Goal: Find specific page/section: Find specific page/section

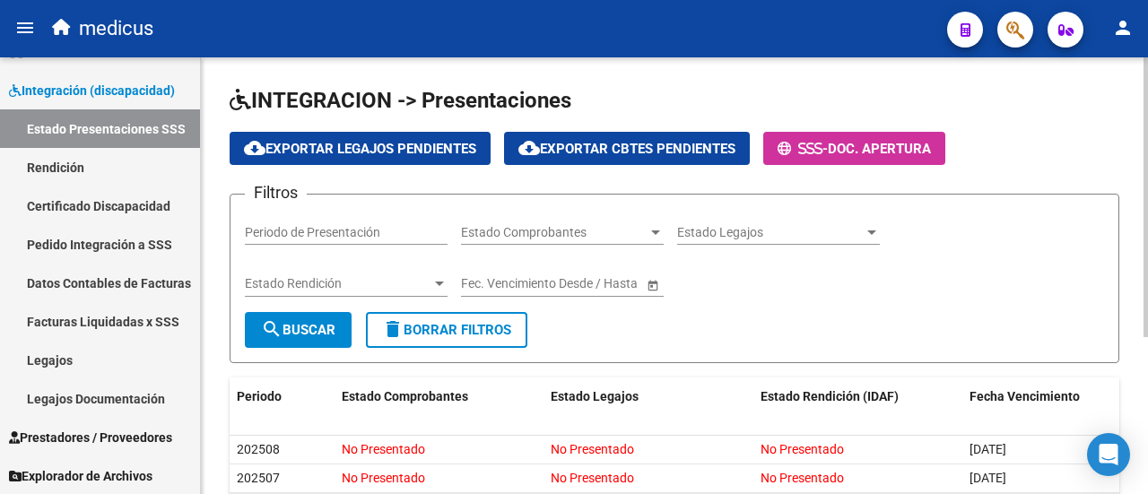
scroll to position [246, 0]
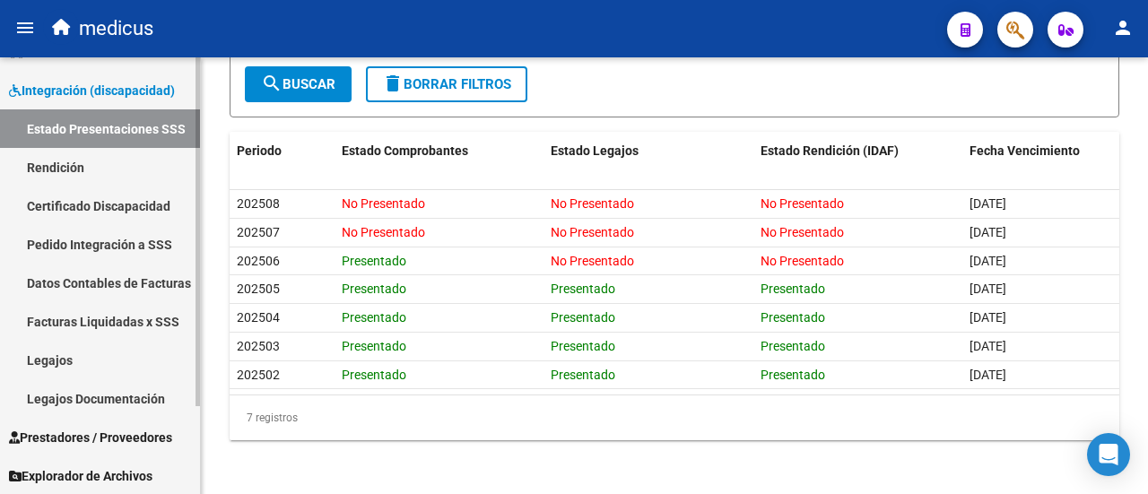
click at [68, 273] on link "Datos Contables de Facturas" at bounding box center [100, 283] width 200 height 39
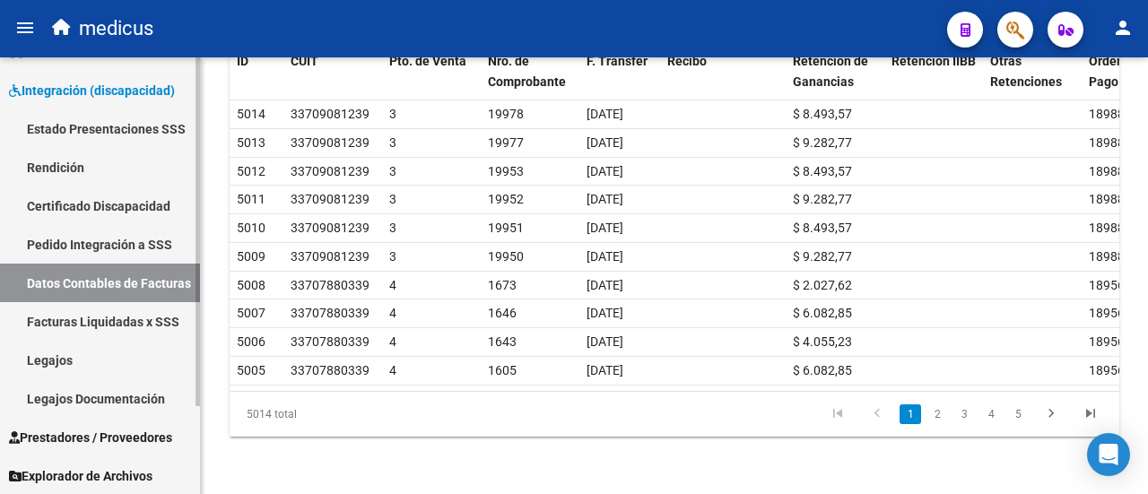
scroll to position [15, 0]
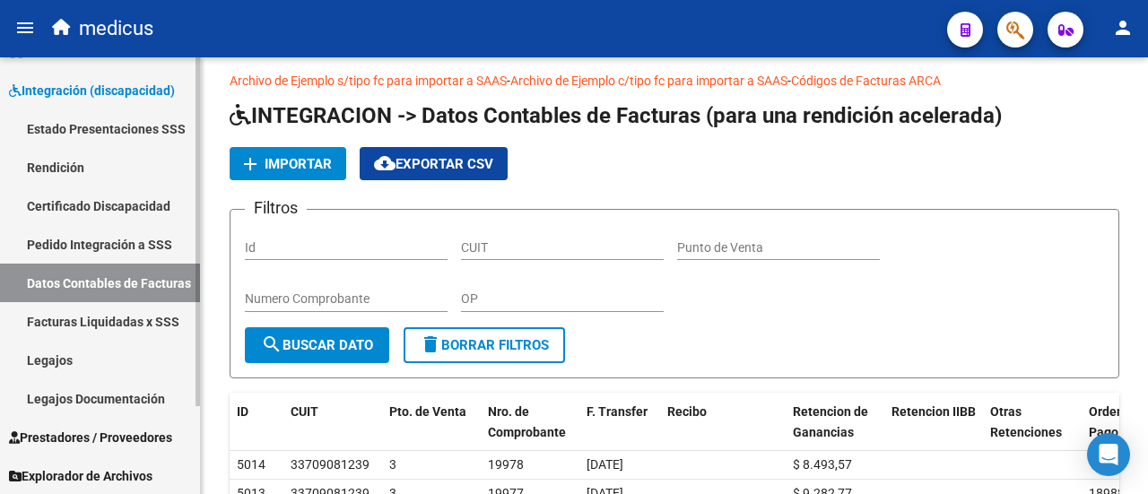
click at [86, 392] on link "Legajos Documentación" at bounding box center [100, 398] width 200 height 39
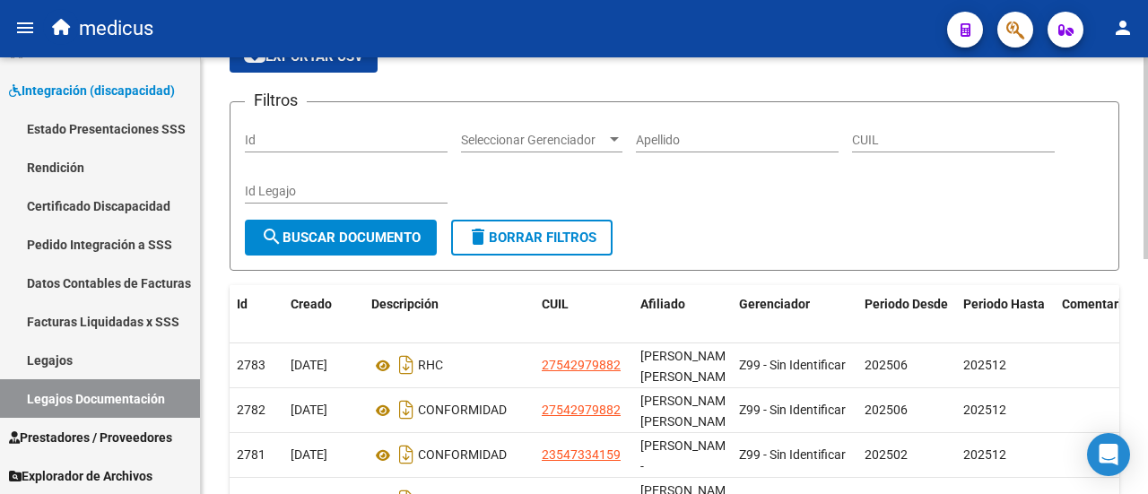
scroll to position [90, 0]
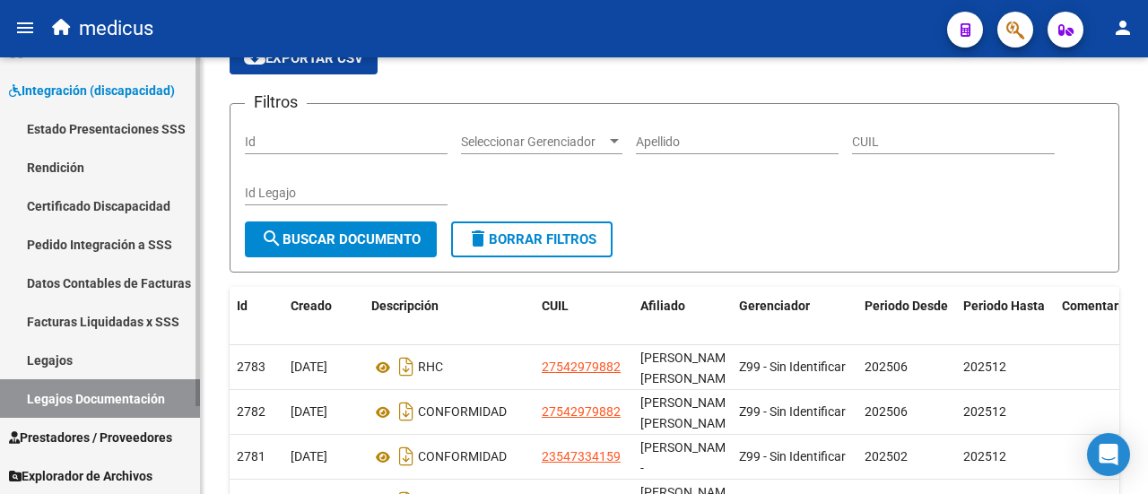
click at [144, 441] on span "Prestadores / Proveedores" at bounding box center [90, 438] width 163 height 20
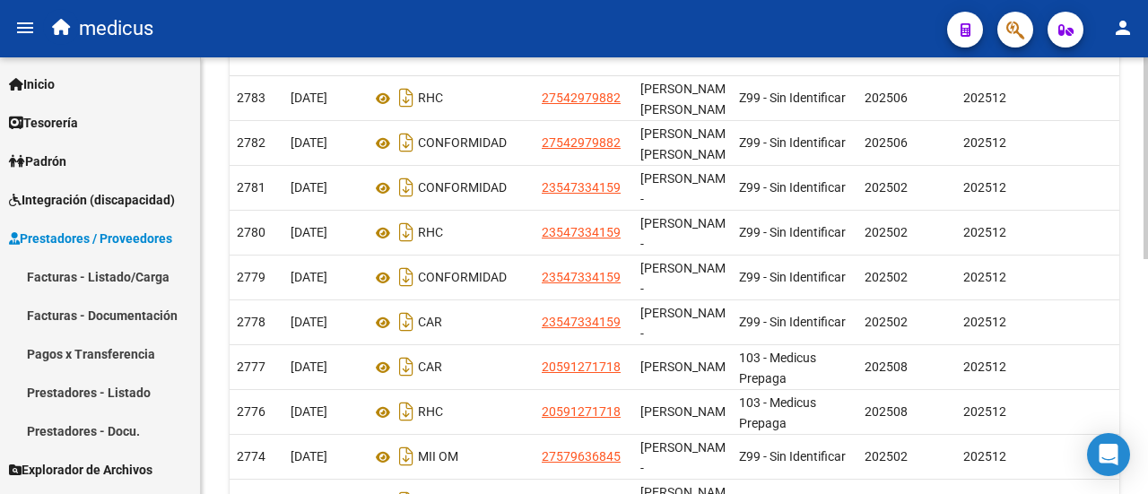
scroll to position [0, 0]
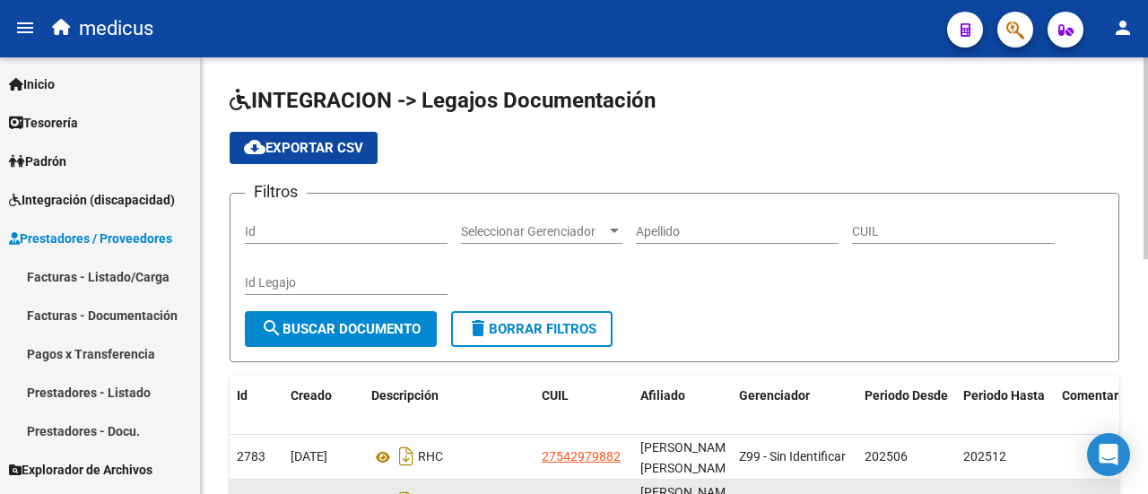
scroll to position [269, 0]
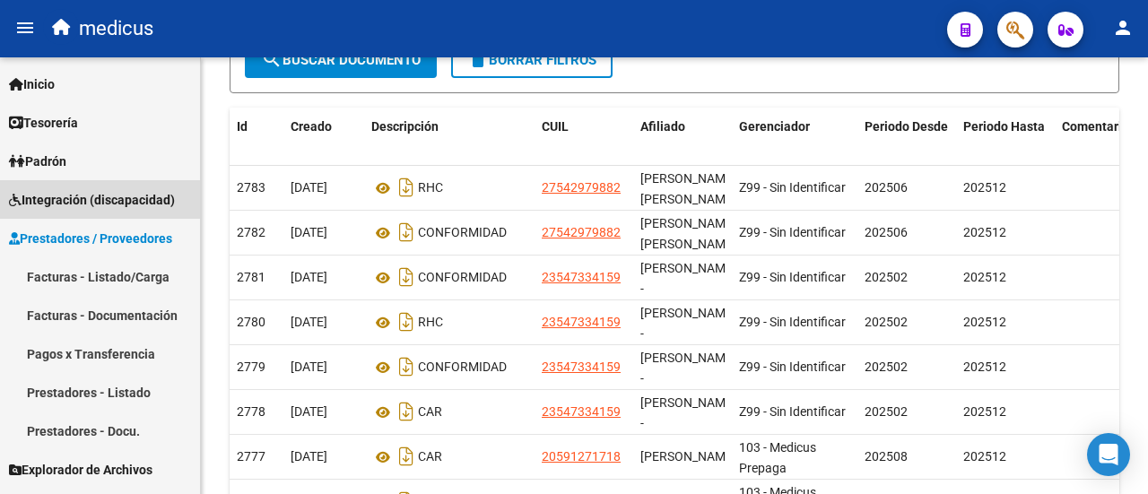
click at [94, 190] on span "Integración (discapacidad)" at bounding box center [92, 200] width 166 height 20
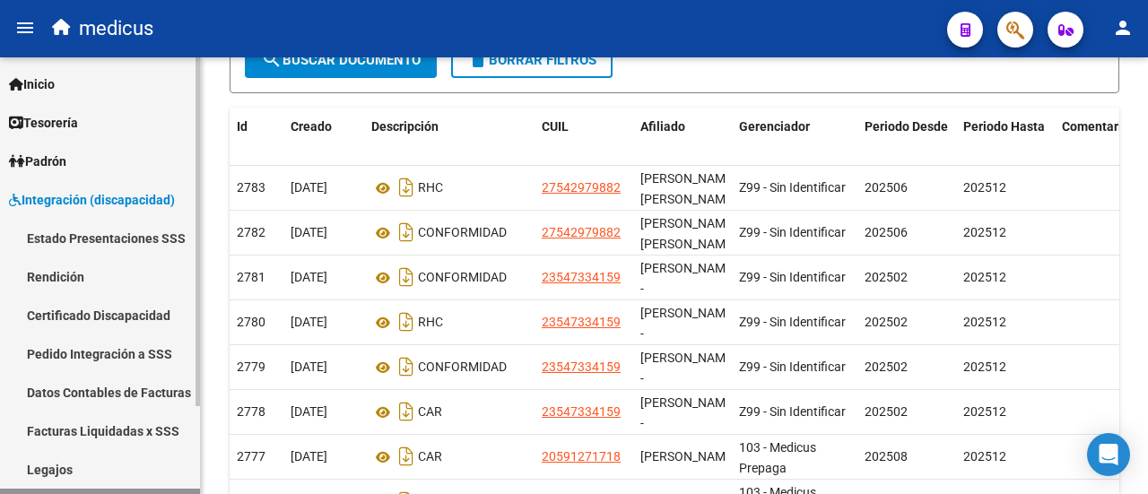
click at [94, 190] on span "Integración (discapacidad)" at bounding box center [92, 200] width 166 height 20
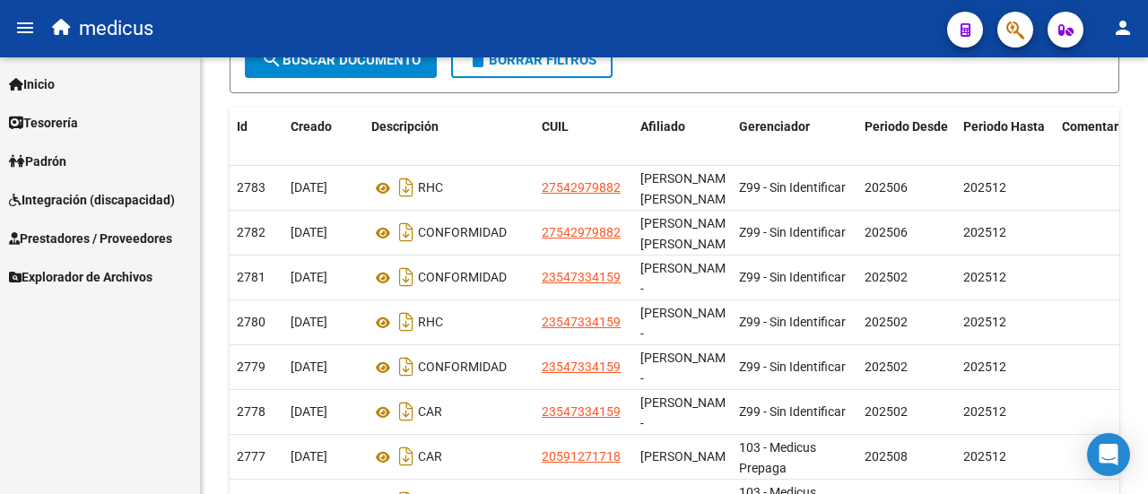
click at [100, 241] on span "Prestadores / Proveedores" at bounding box center [90, 239] width 163 height 20
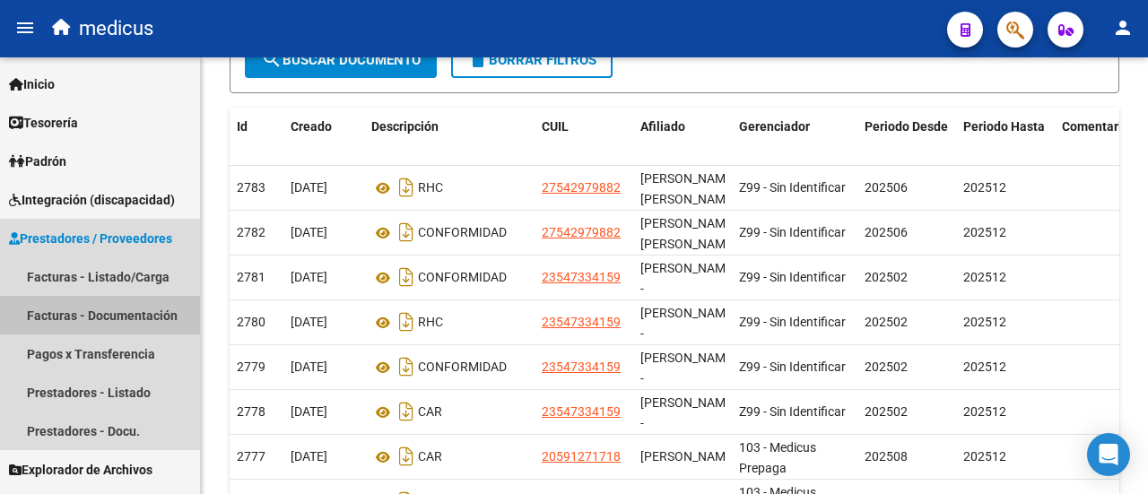
click at [97, 315] on link "Facturas - Documentación" at bounding box center [100, 315] width 200 height 39
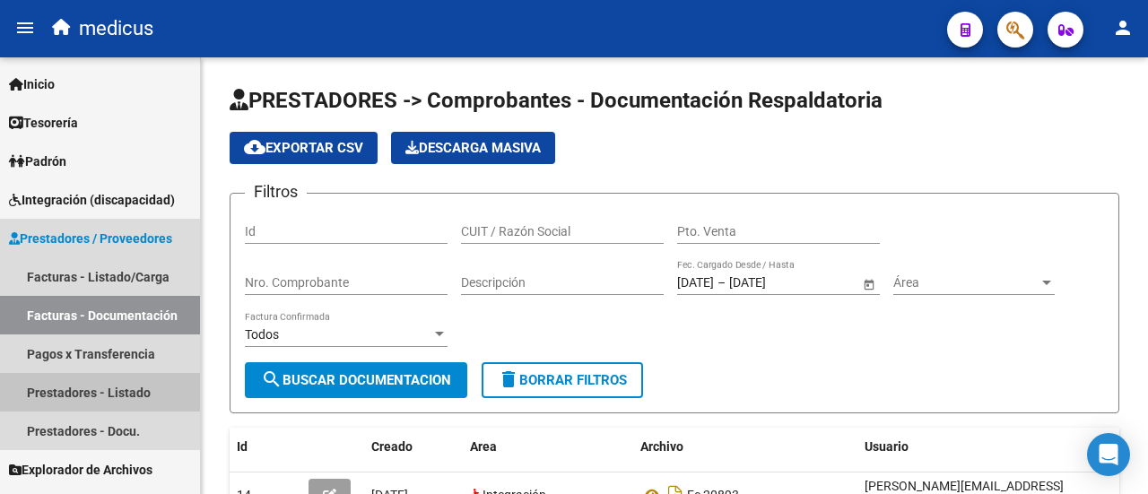
click at [100, 397] on link "Prestadores - Listado" at bounding box center [100, 392] width 200 height 39
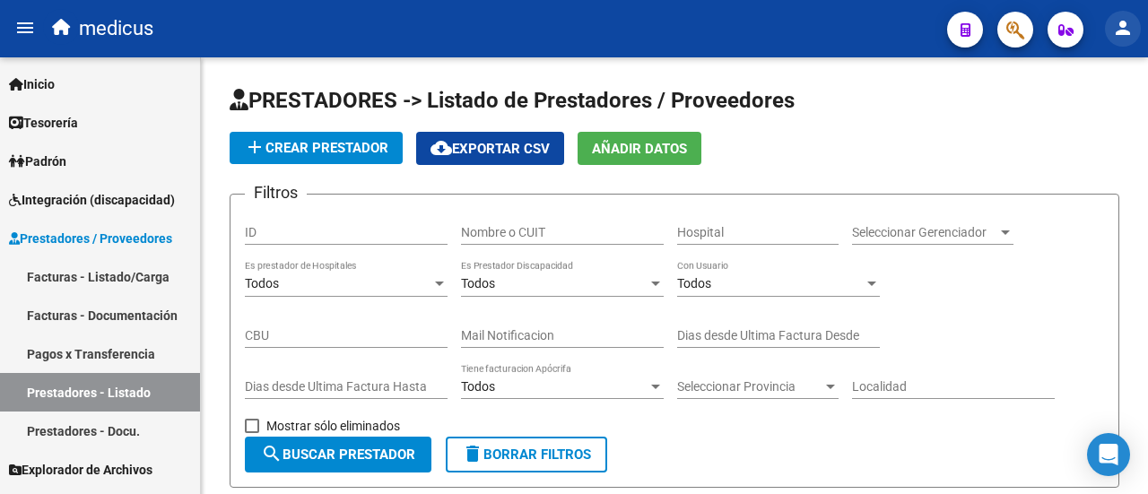
click at [1123, 31] on mat-icon "person" at bounding box center [1123, 28] width 22 height 22
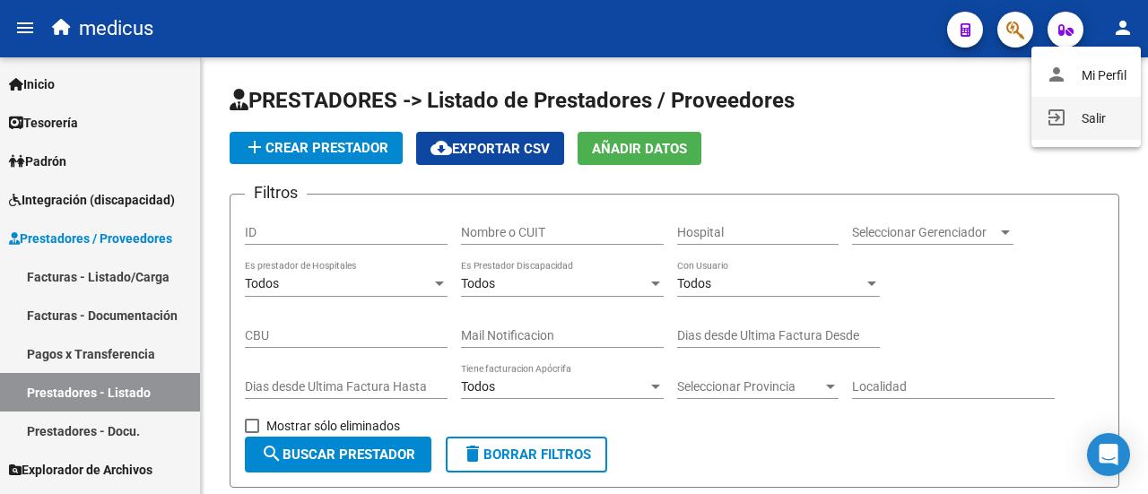
click at [1087, 125] on button "exit_to_app Salir" at bounding box center [1085, 118] width 109 height 43
